Goal: Find specific page/section: Find specific page/section

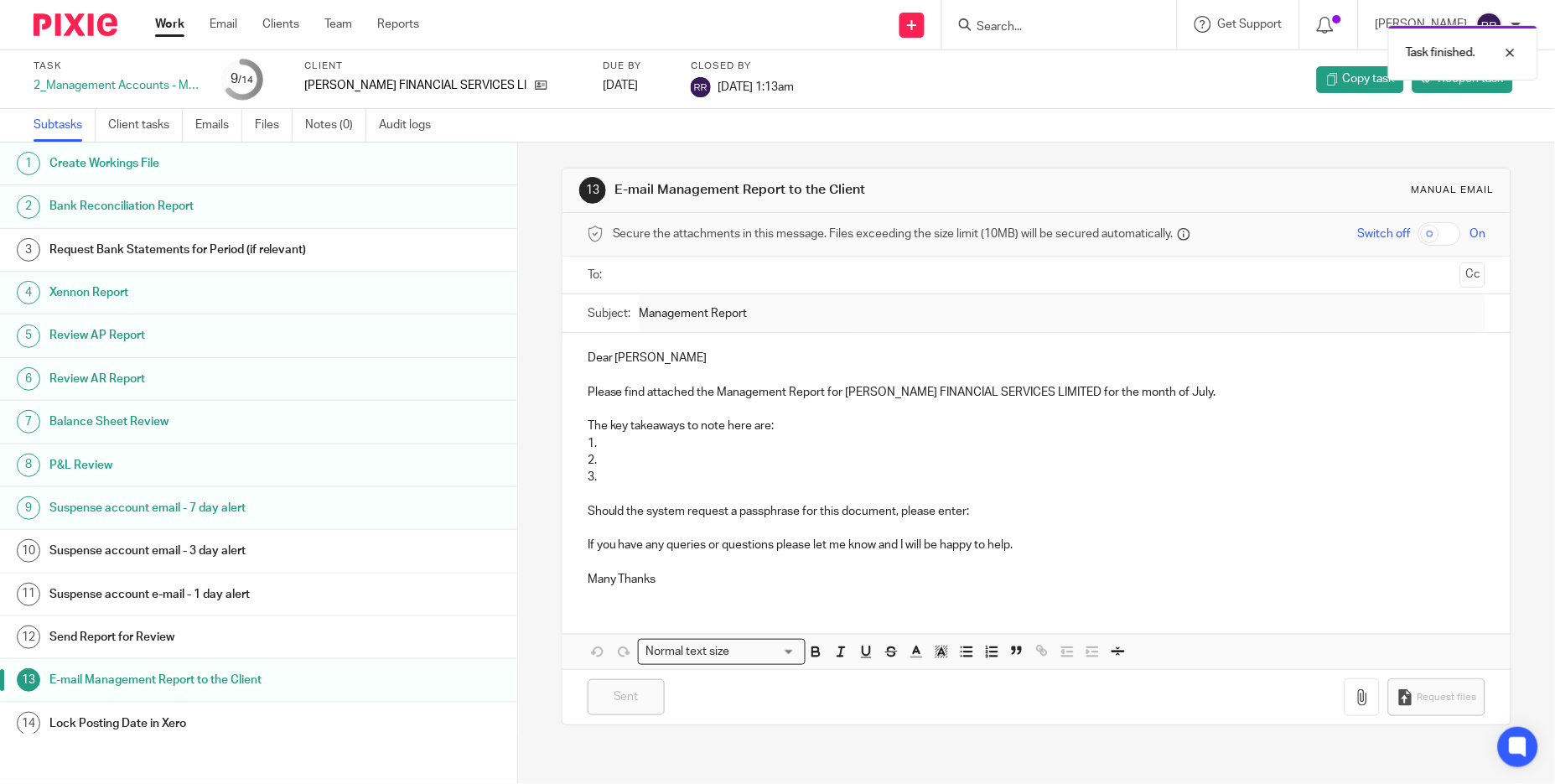
click at [283, 688] on h1 "E-mail Management Report to the Client" at bounding box center [199, 680] width 301 height 25
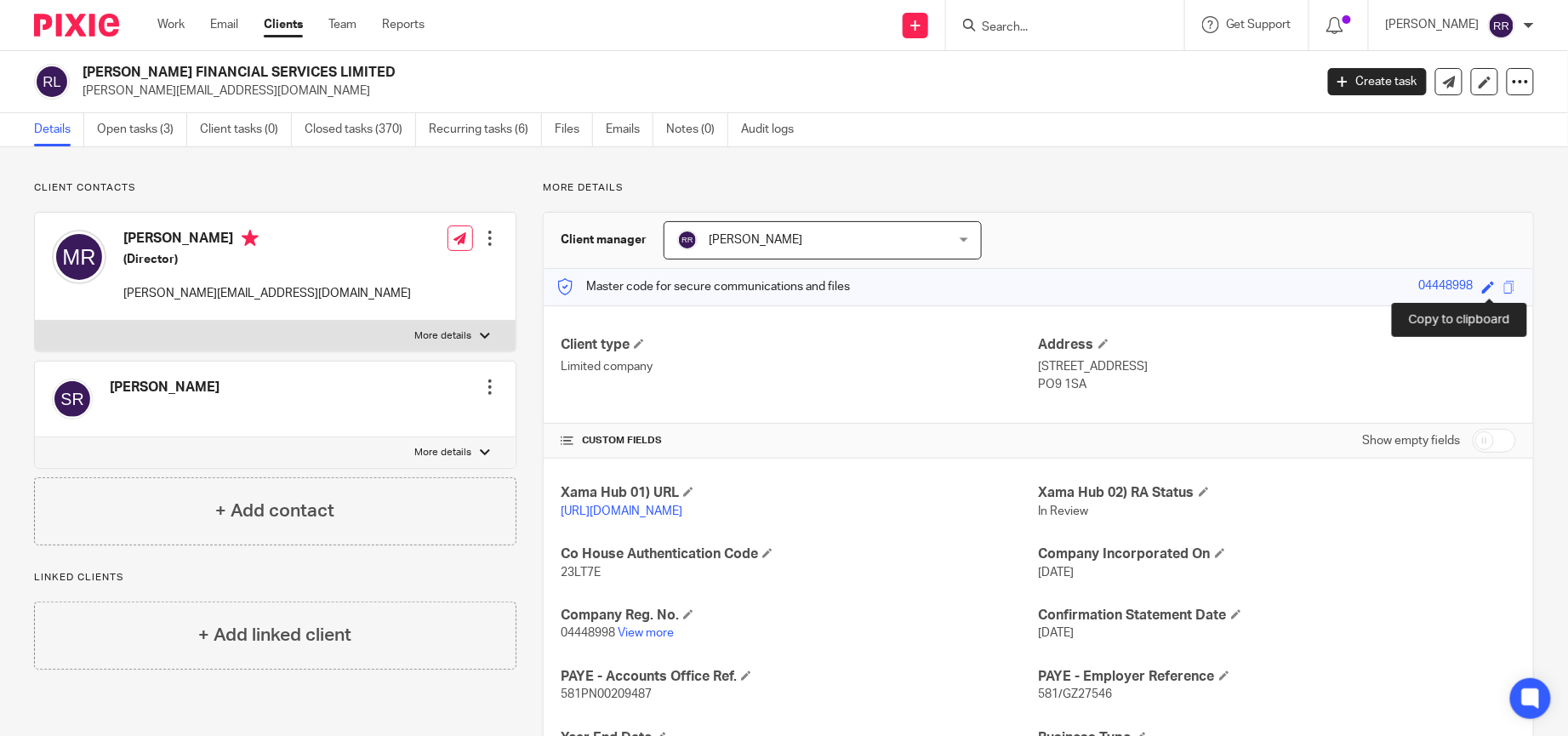
click at [1503, 285] on span at bounding box center [1509, 286] width 13 height 13
